Goal: Communication & Community: Connect with others

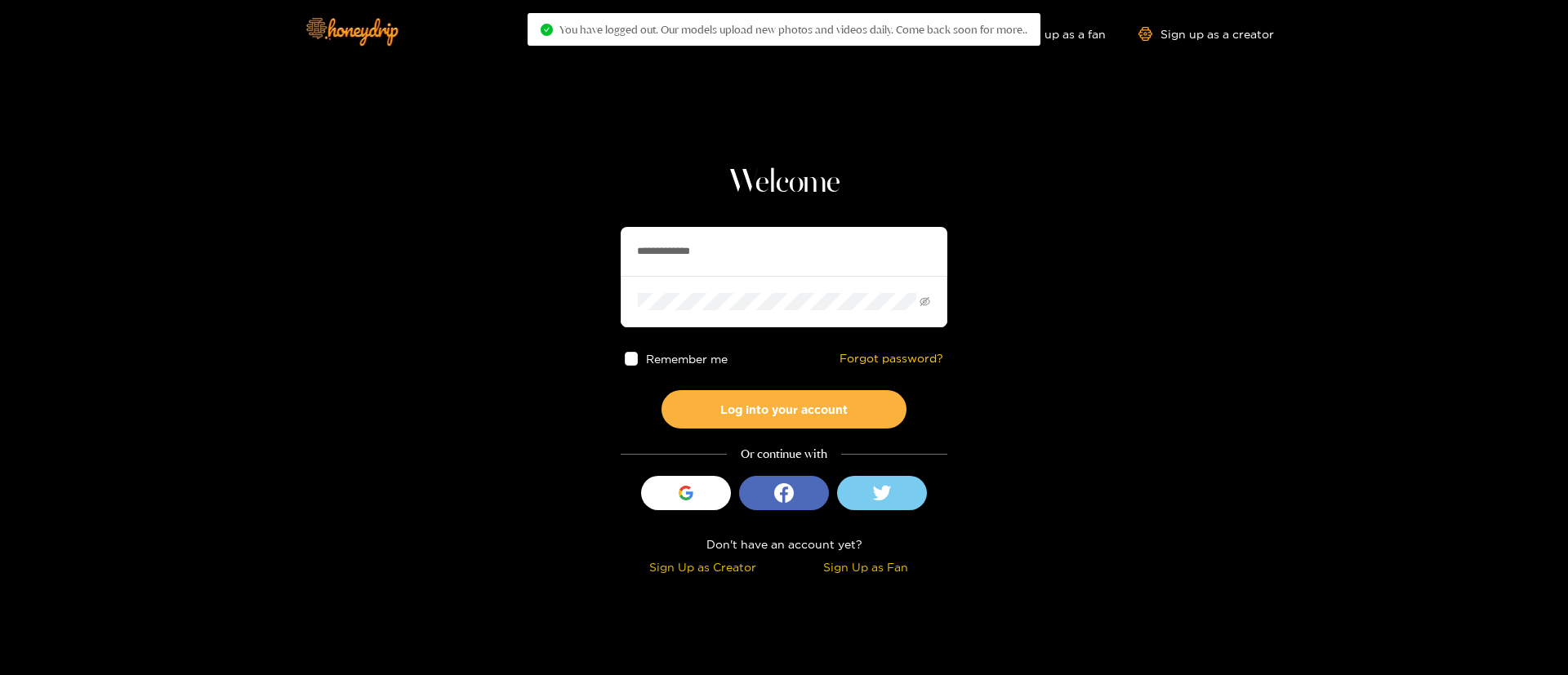
click at [670, 258] on input "**********" at bounding box center [784, 252] width 327 height 49
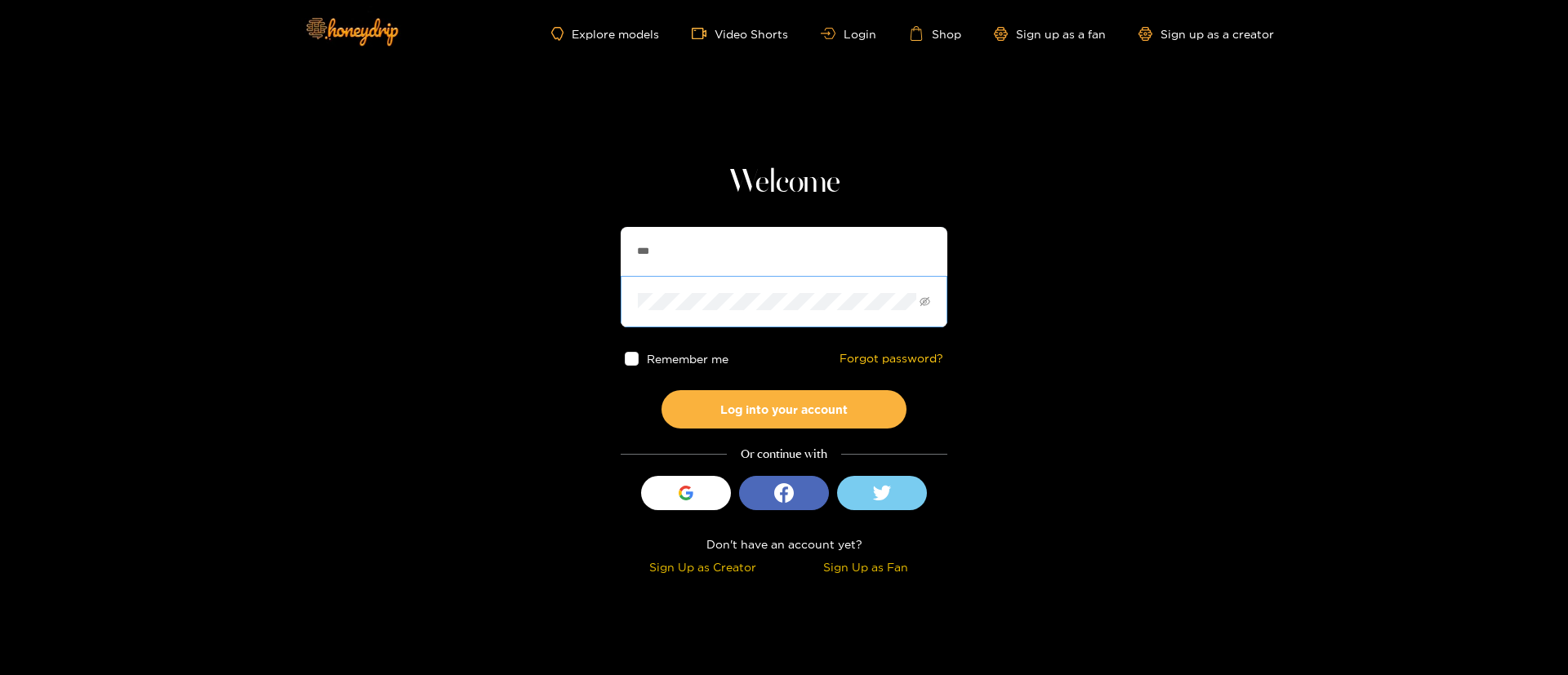
type input "**********"
click at [752, 417] on button "Log into your account" at bounding box center [784, 409] width 245 height 39
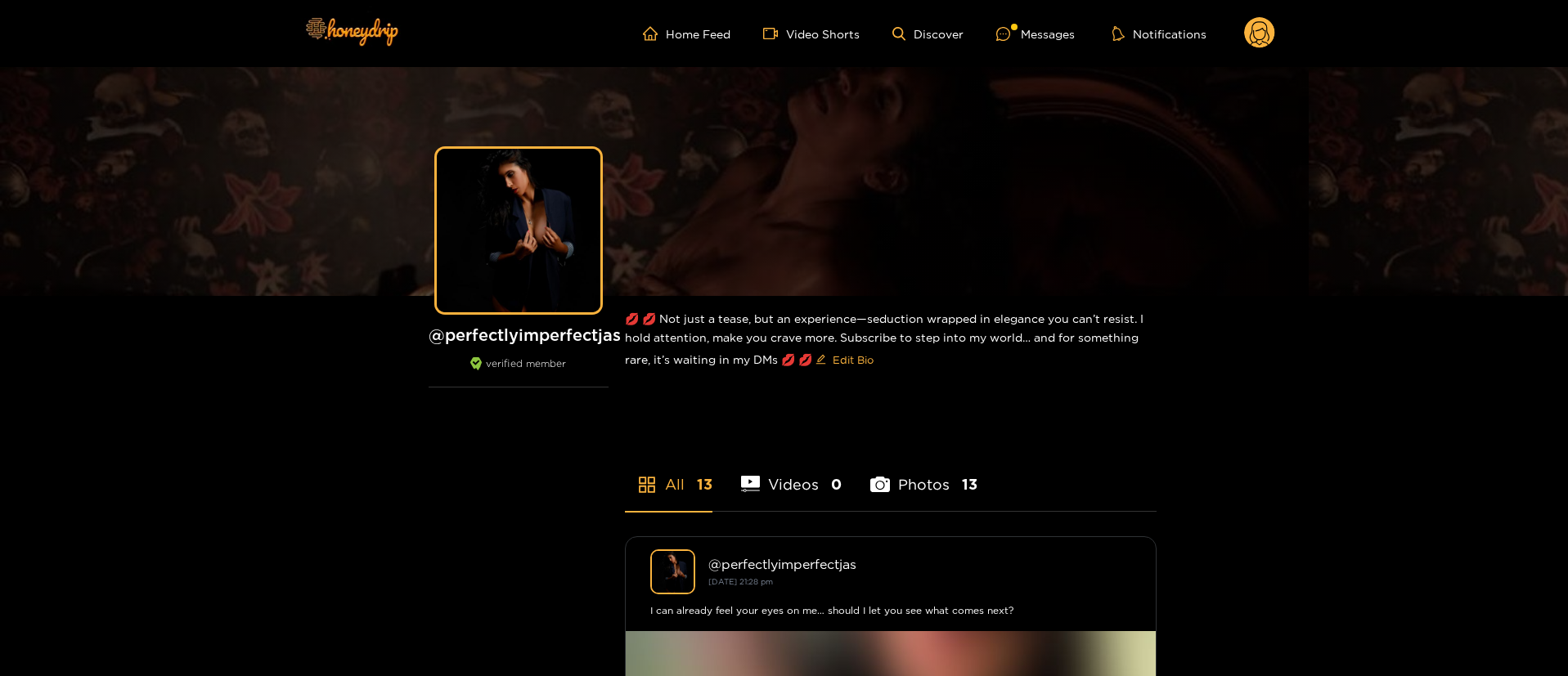
click at [1047, 23] on ul "Home Feed Video Shorts Discover Messages Notifications" at bounding box center [959, 33] width 632 height 32
click at [1047, 30] on div "Messages" at bounding box center [1035, 33] width 78 height 18
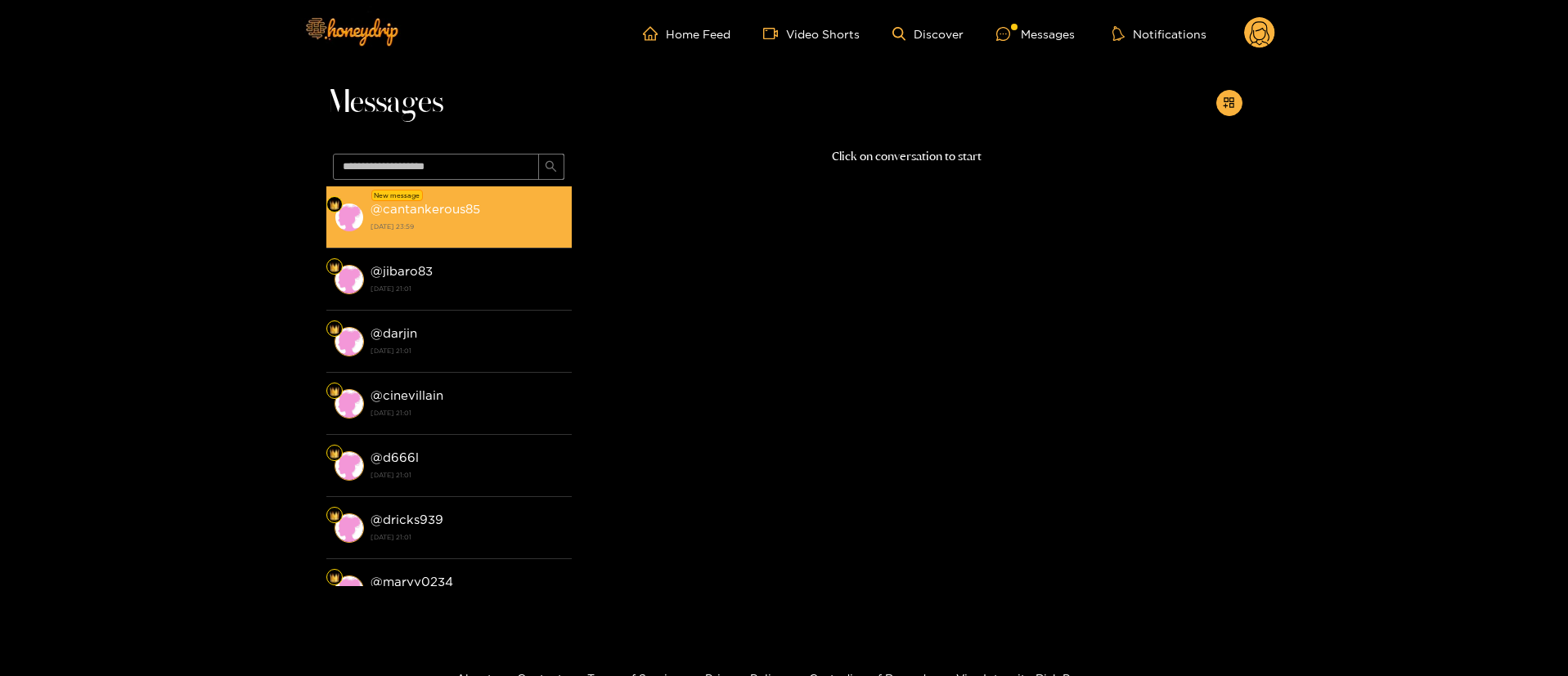
click at [397, 219] on strong "[DATE] 23:59" at bounding box center [467, 227] width 193 height 15
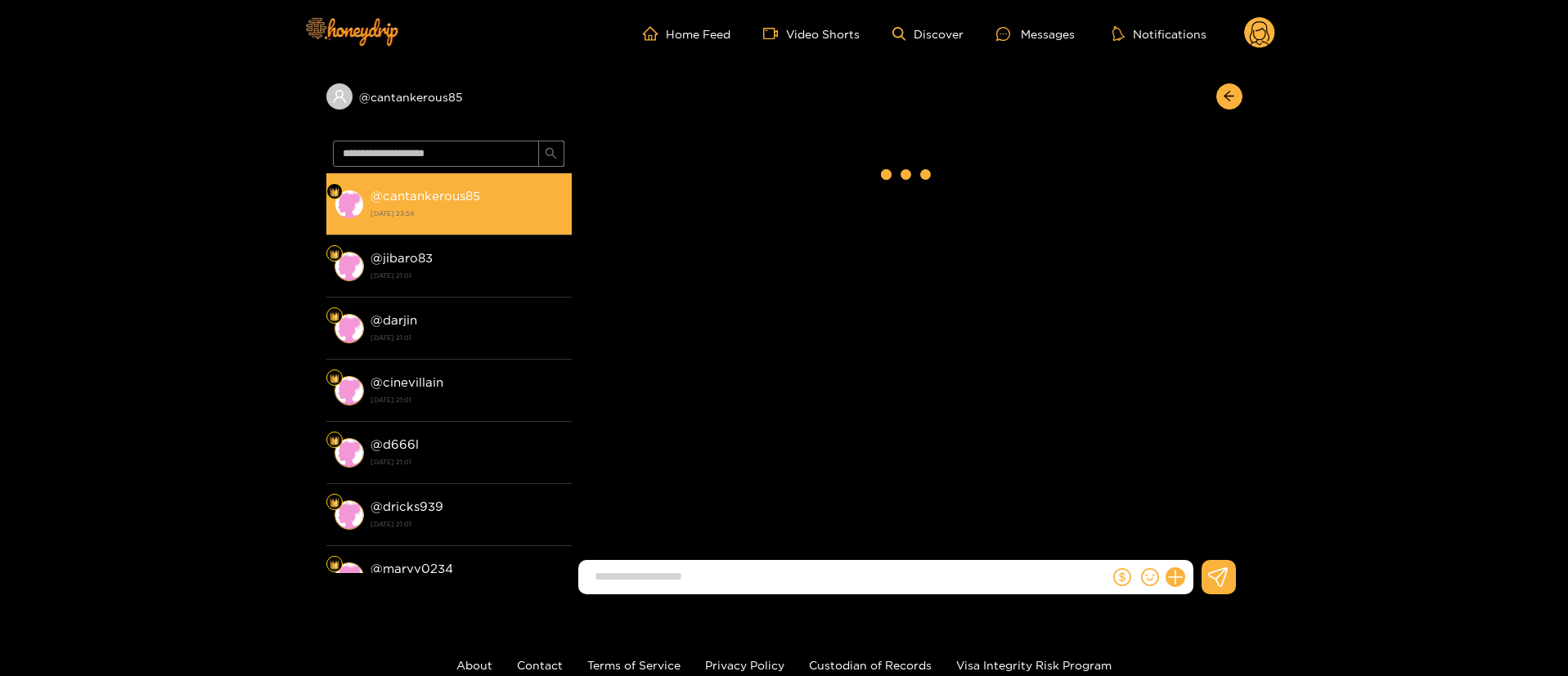
scroll to position [100, 0]
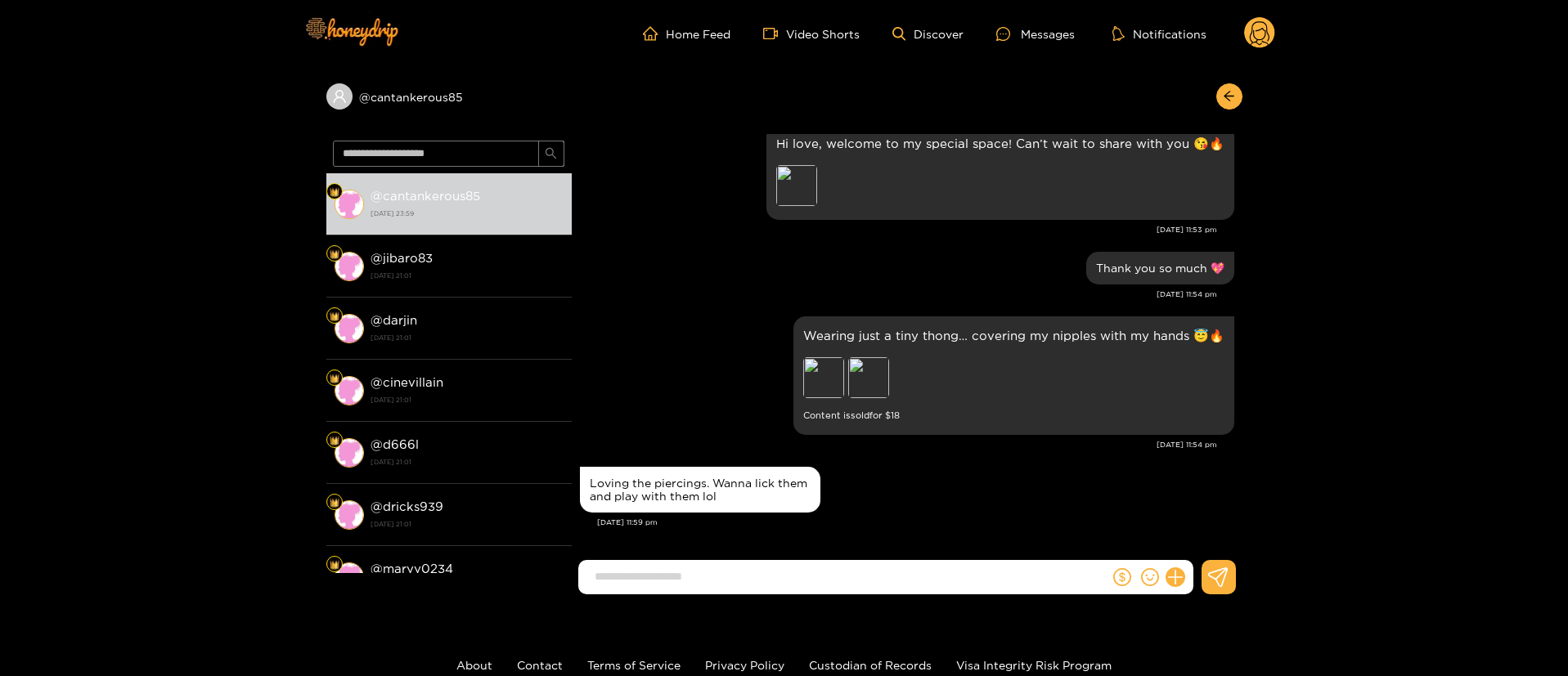
click at [918, 504] on div "Loving the piercings. Wanna lick them and play with them lol" at bounding box center [907, 489] width 654 height 54
click at [833, 346] on div "Wearing just a tiny thong… covering my nipples with my hands 😇🔥 Preview Preview…" at bounding box center [1014, 376] width 421 height 99
click at [831, 358] on div "Preview" at bounding box center [824, 378] width 41 height 41
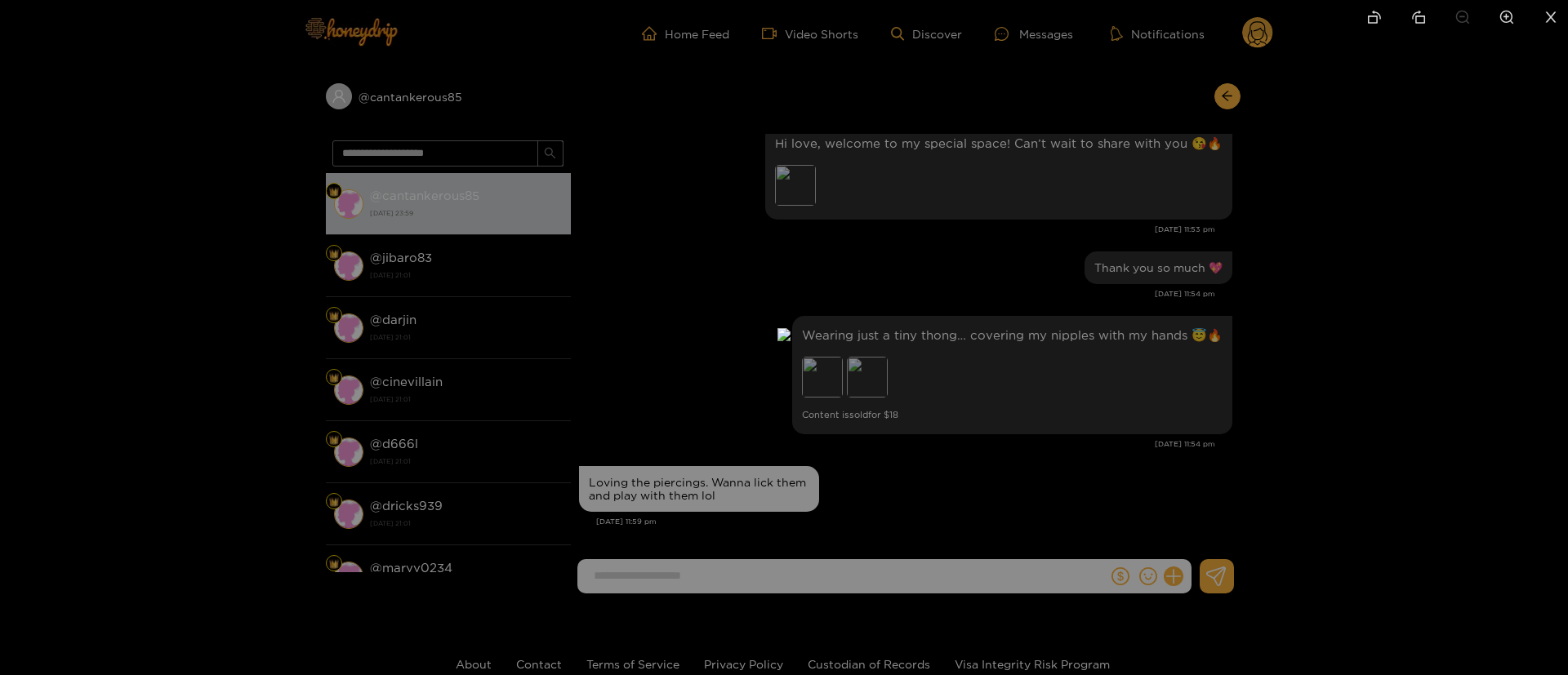
click at [1443, 285] on div at bounding box center [784, 338] width 1568 height 675
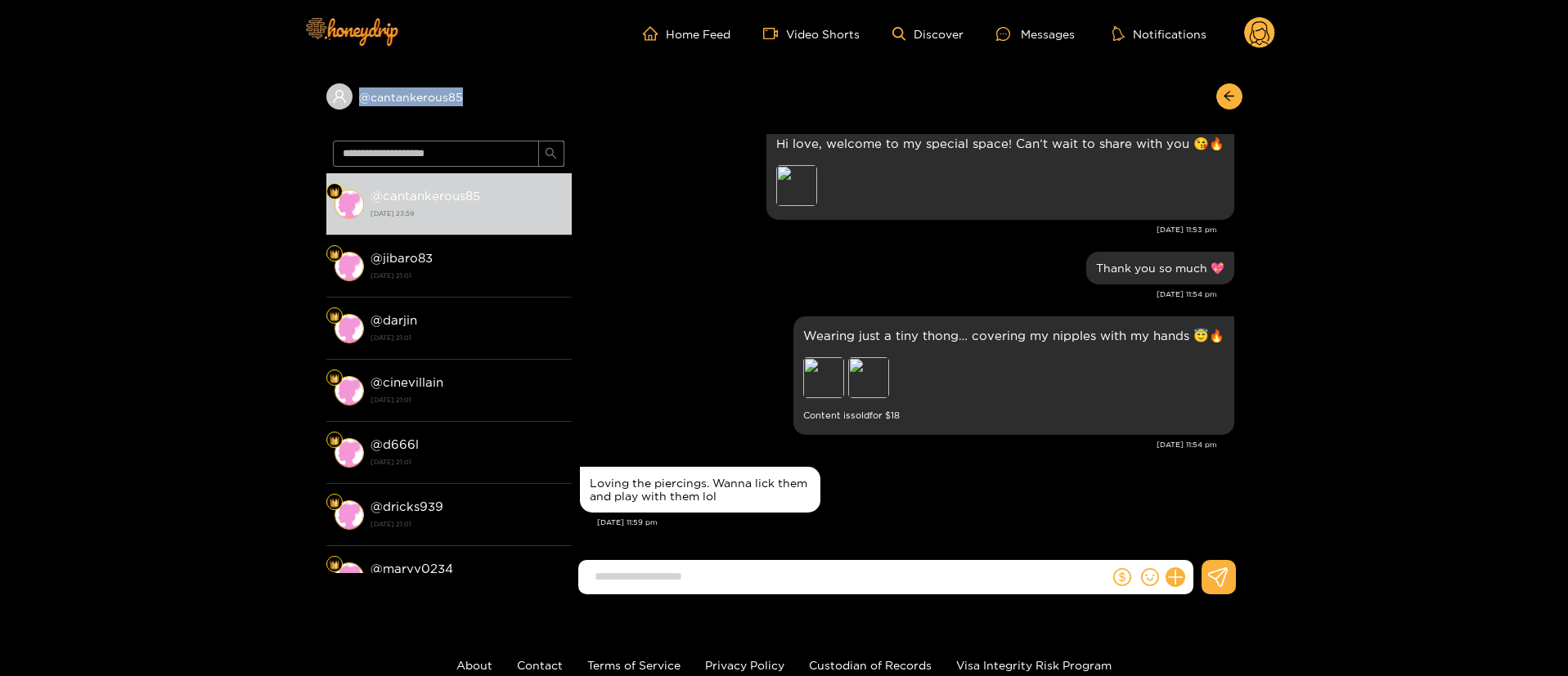
drag, startPoint x: 500, startPoint y: 110, endPoint x: 256, endPoint y: 126, distance: 244.5
click at [256, 126] on div "@ cantankerous85 @ cantankerous85 [DATE] 23:59 @ jibaro83 [DATE] 21:01 @ darjin…" at bounding box center [784, 337] width 1568 height 541
copy div "@ cantankerous85"
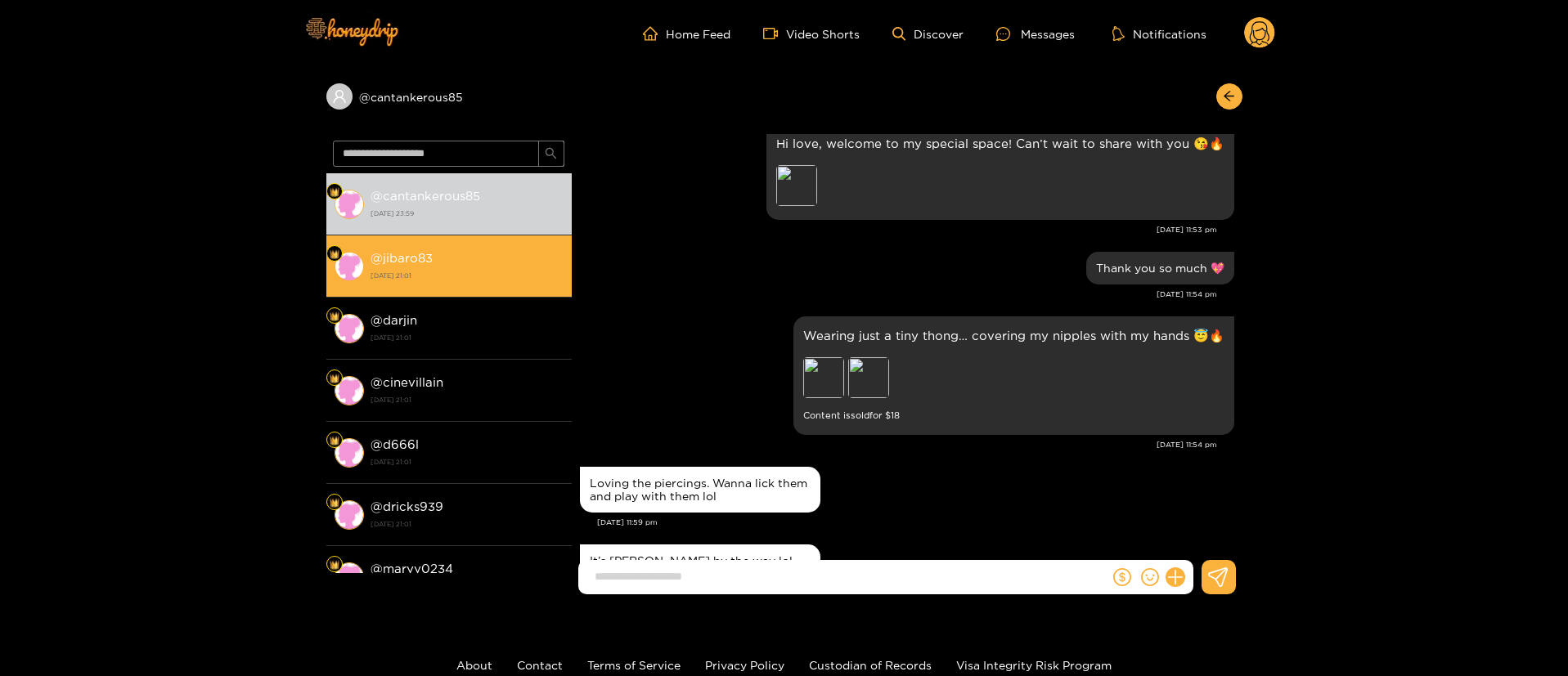
click at [459, 281] on strong "[DATE] 21:01" at bounding box center [467, 276] width 193 height 15
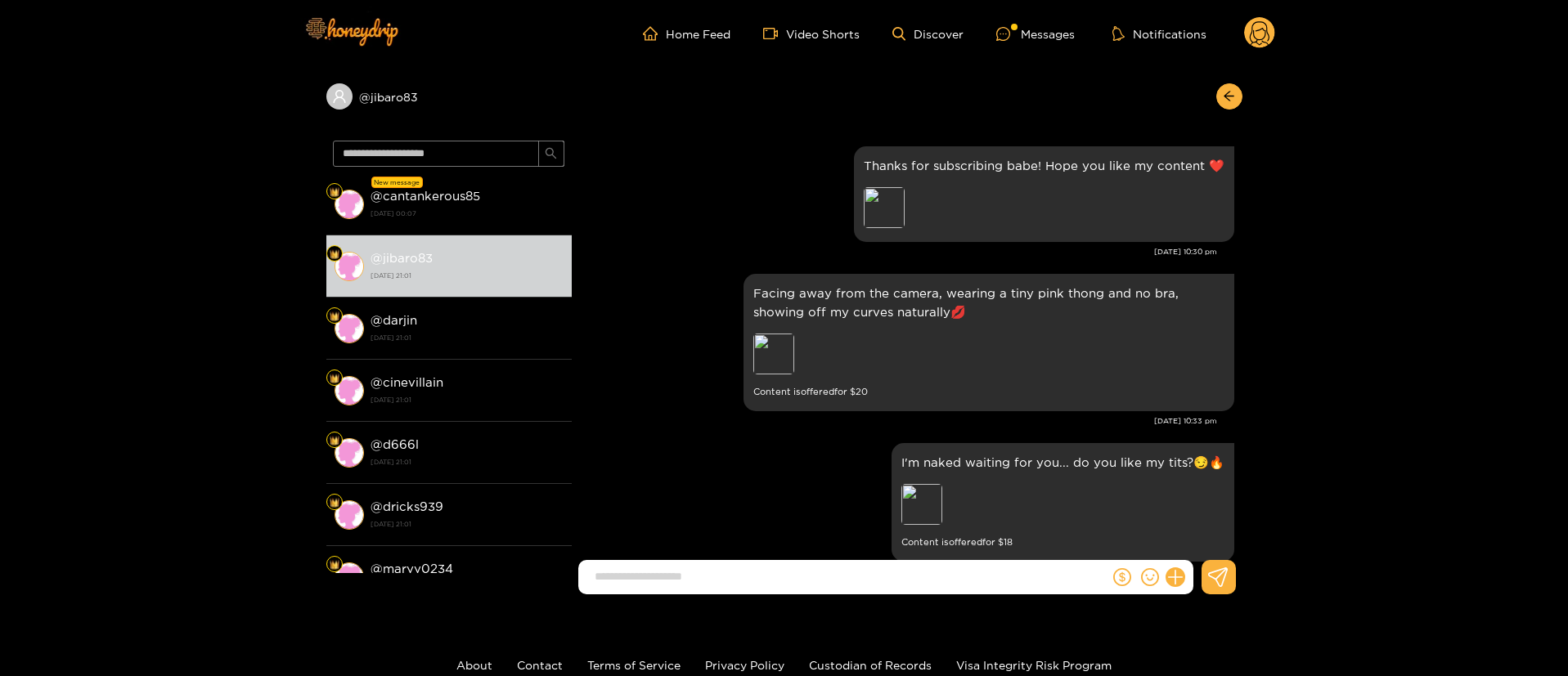
scroll to position [1422, 0]
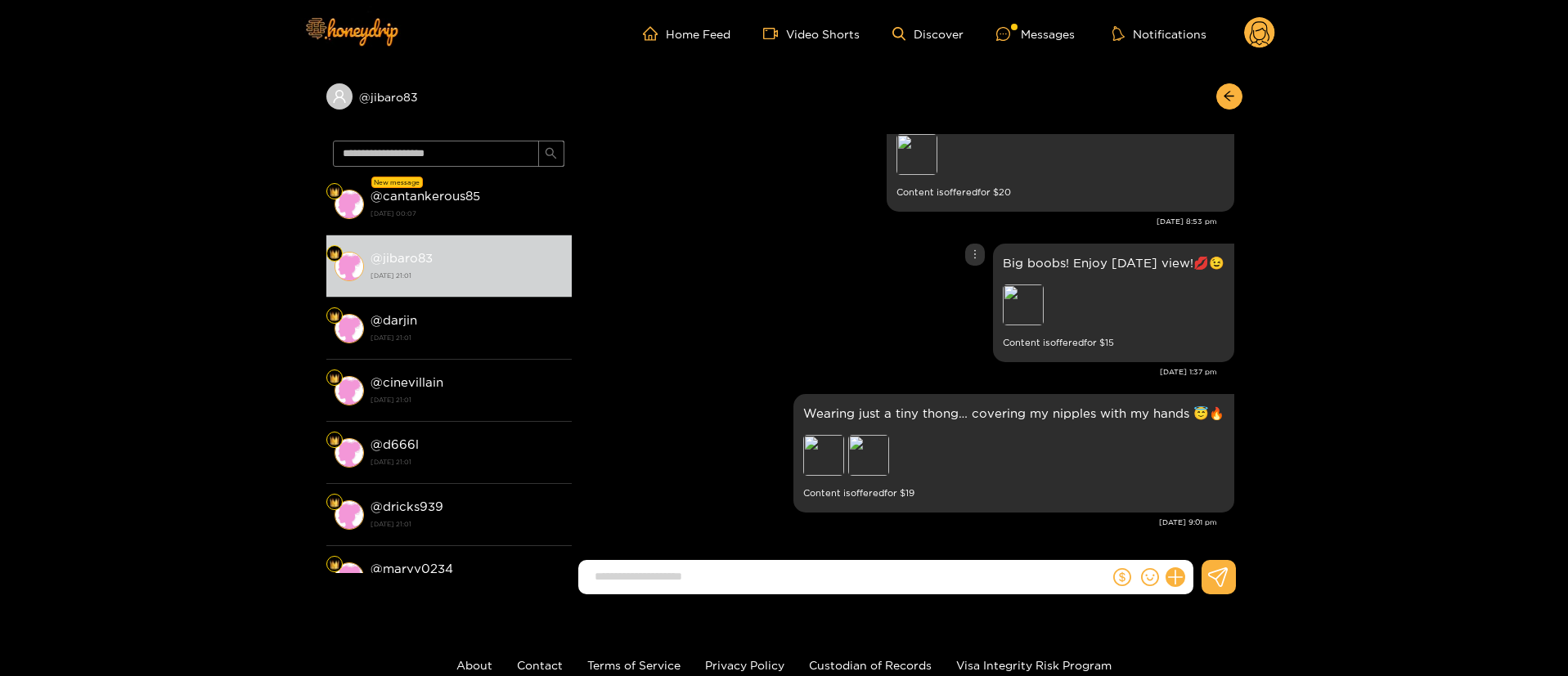
click at [820, 262] on div "Big boobs! Enjoy [DATE] view!💋😉 Preview Content is offered for $ 15" at bounding box center [907, 303] width 654 height 126
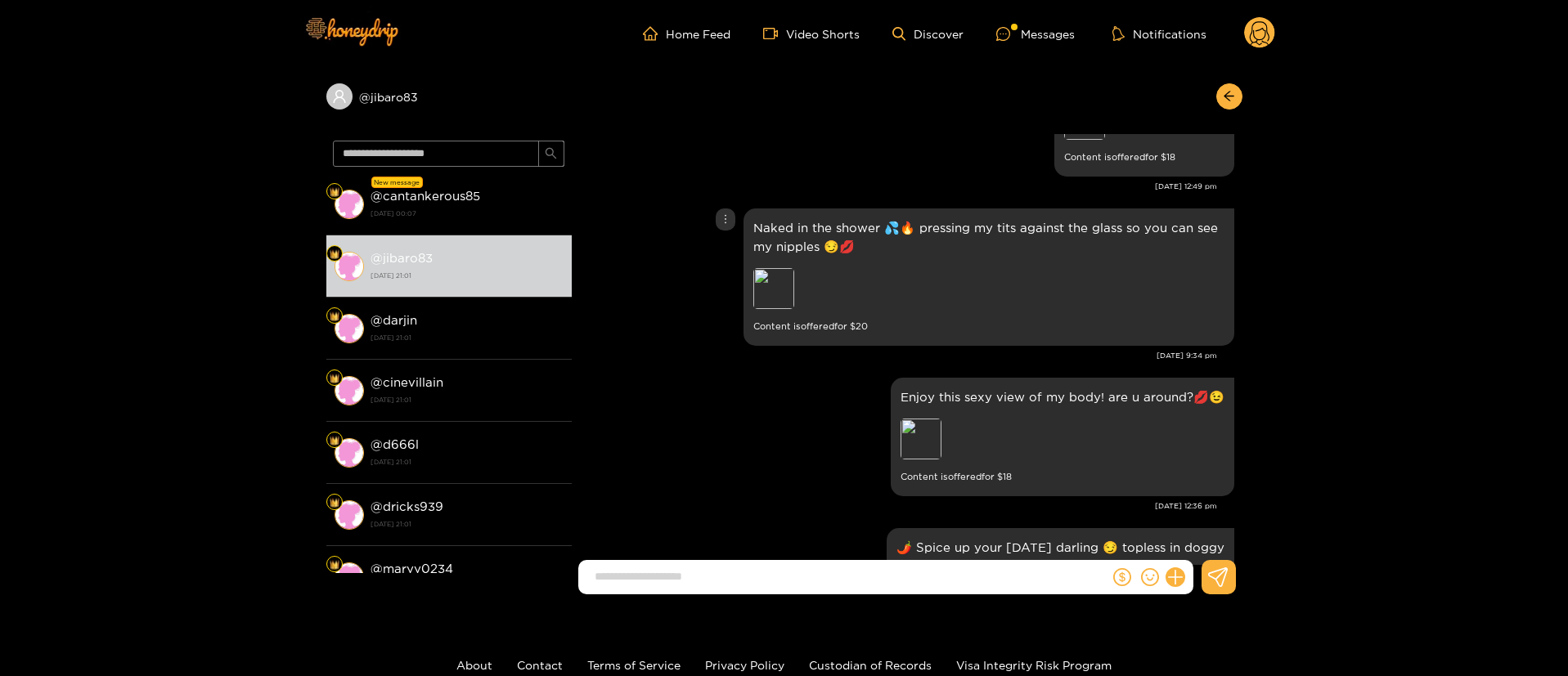
scroll to position [931, 0]
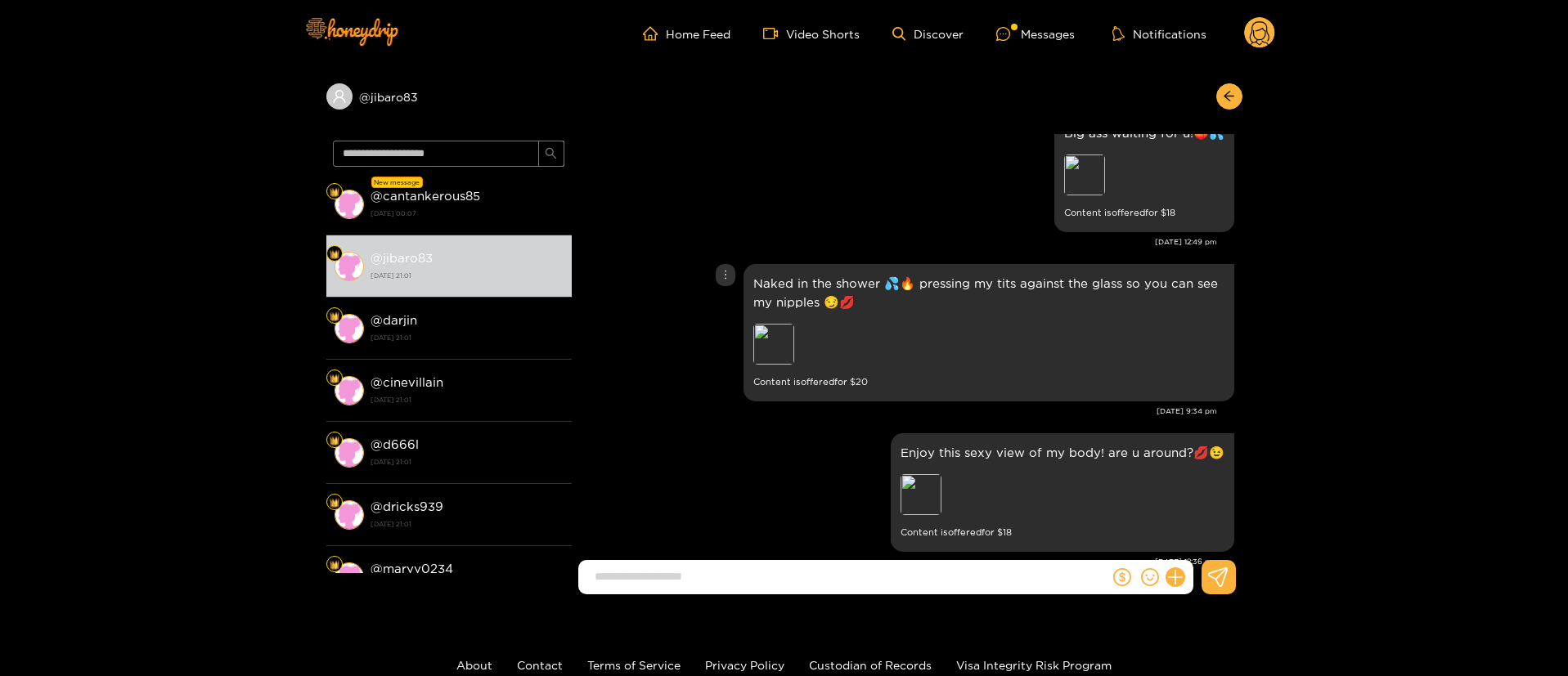
click at [807, 276] on p "Naked in the shower 💦🔥 pressing my tits against the glass so you can see my nip…" at bounding box center [989, 292] width 471 height 38
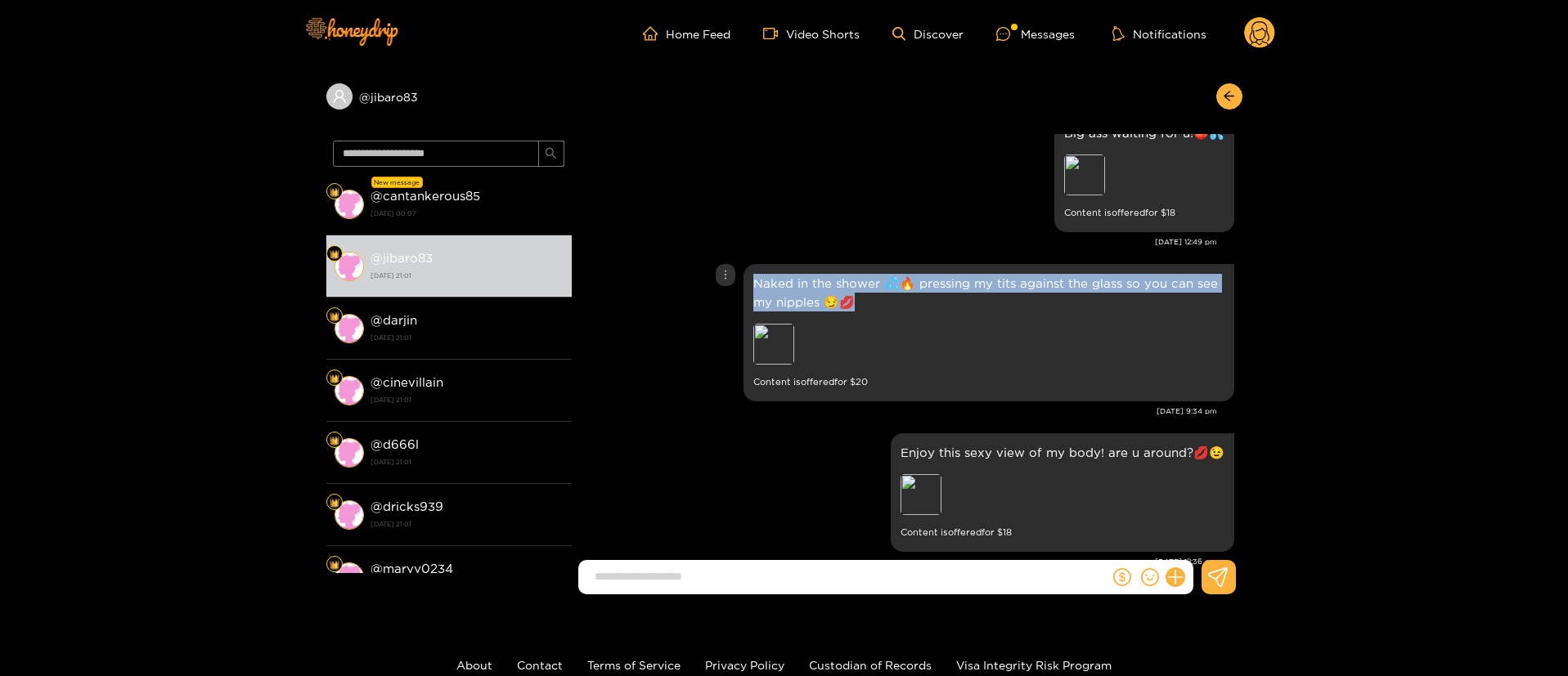
click at [807, 276] on p "Naked in the shower 💦🔥 pressing my tits against the glass so you can see my nip…" at bounding box center [989, 292] width 471 height 38
copy p "Naked in the shower 💦🔥 pressing my tits against the glass so you can see my nip…"
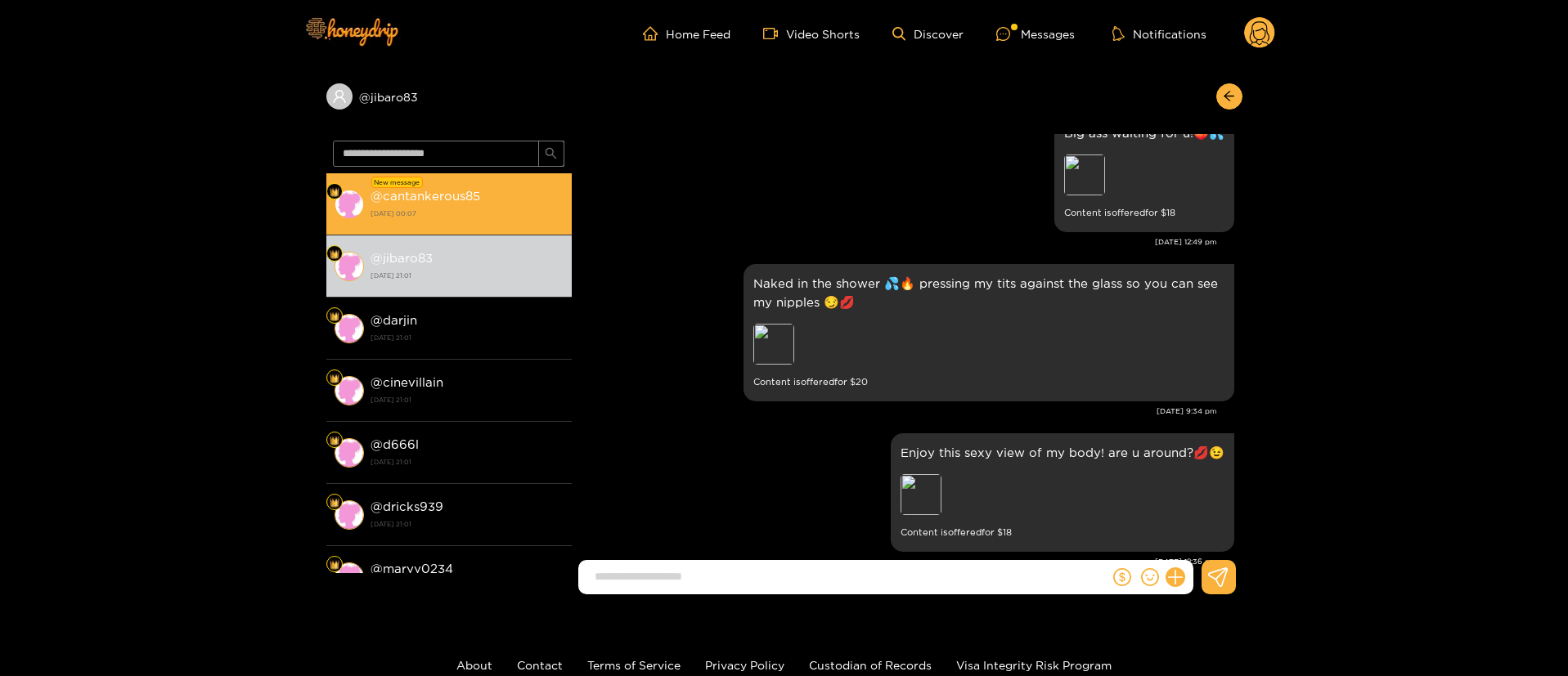
click at [491, 183] on li "New message @ cantankerous85 [DATE] 00:07" at bounding box center [449, 205] width 245 height 62
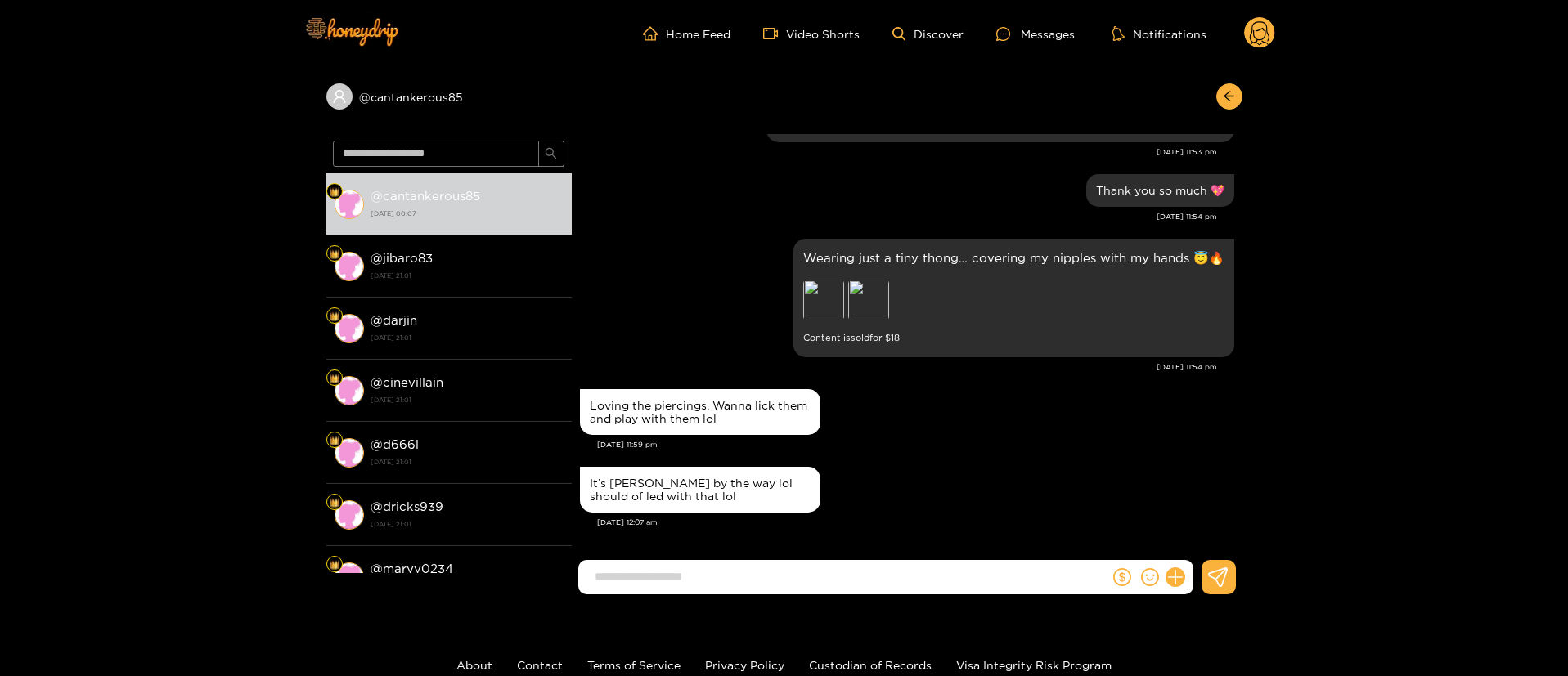
scroll to position [177, 0]
click at [1252, 32] on circle at bounding box center [1259, 32] width 31 height 31
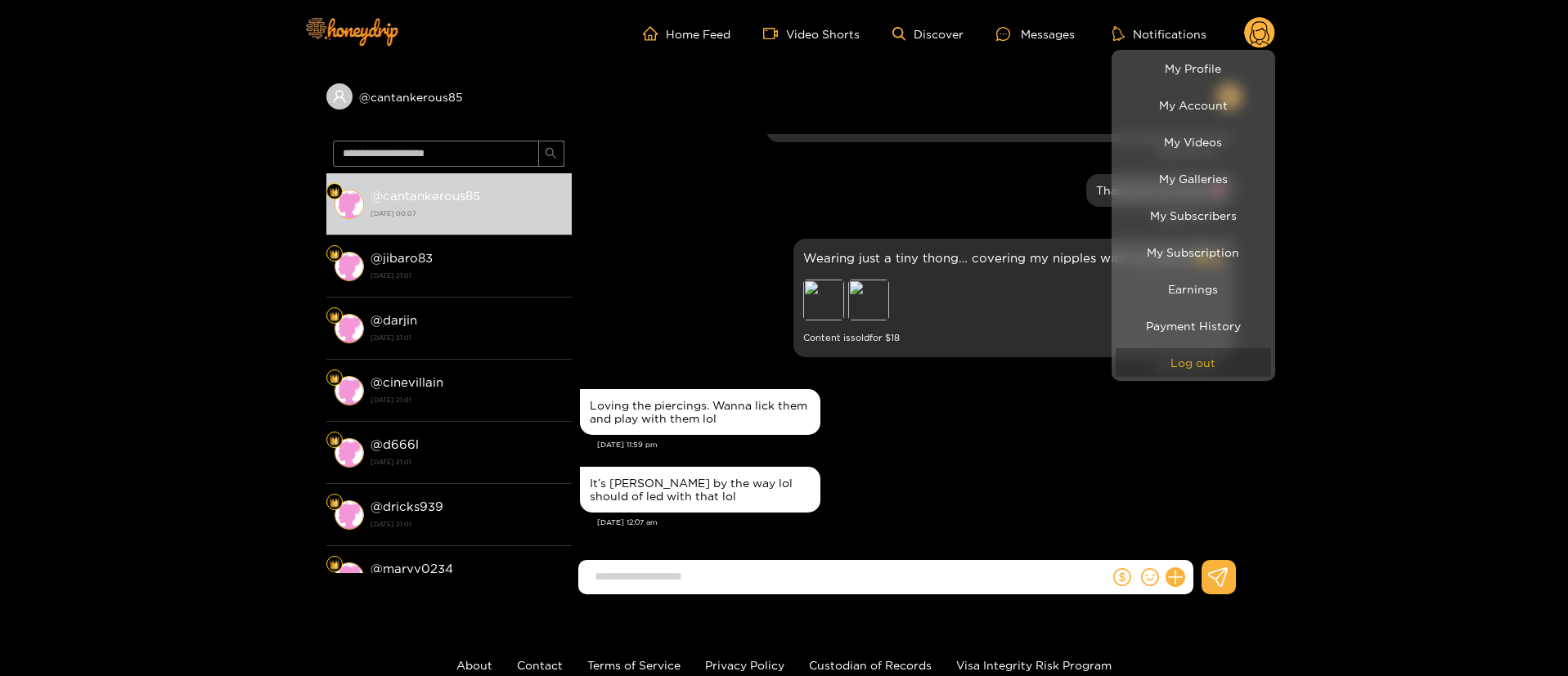
click at [1172, 349] on button "Log out" at bounding box center [1193, 363] width 155 height 29
